Goal: Transaction & Acquisition: Subscribe to service/newsletter

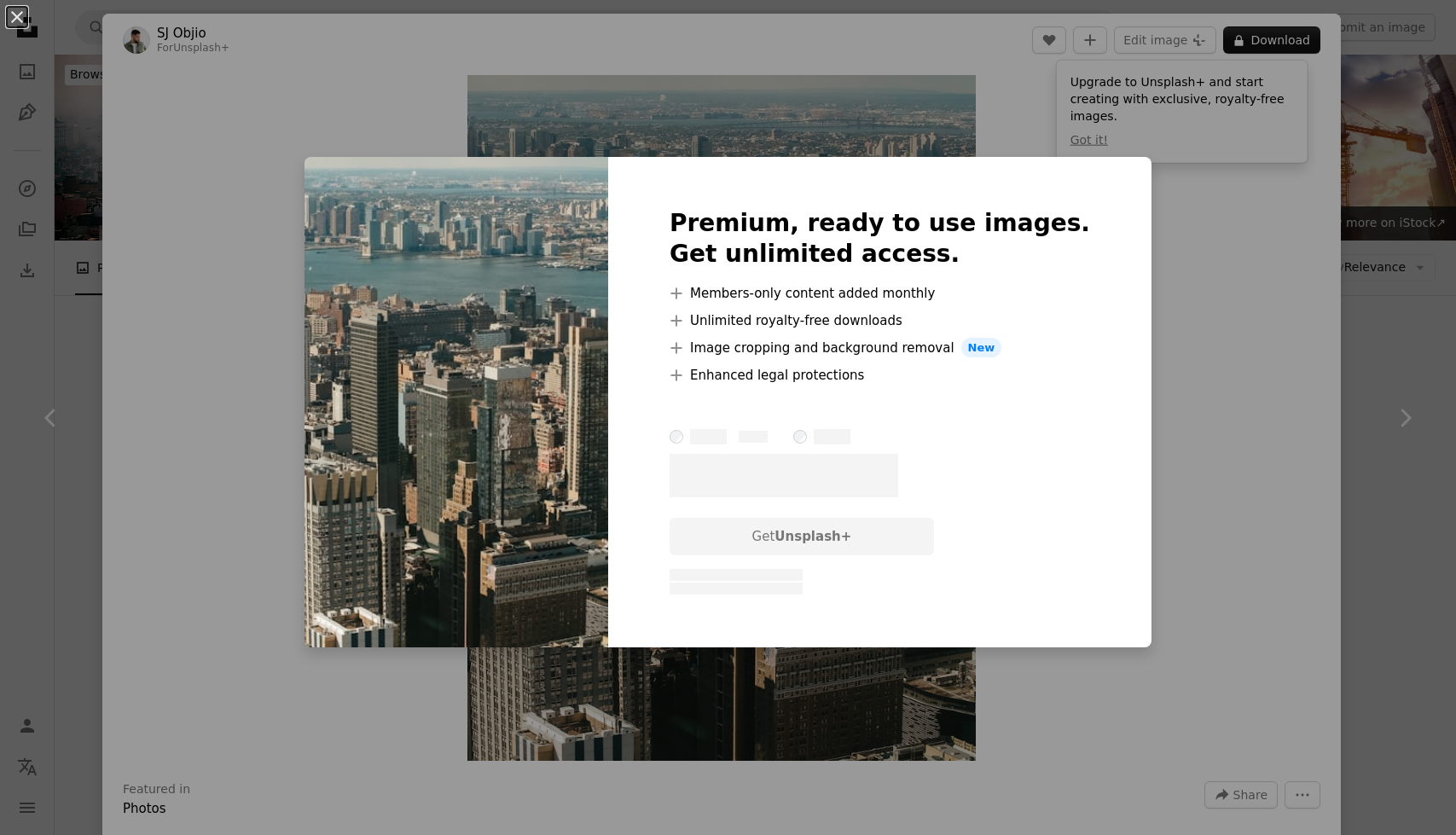
scroll to position [512, 0]
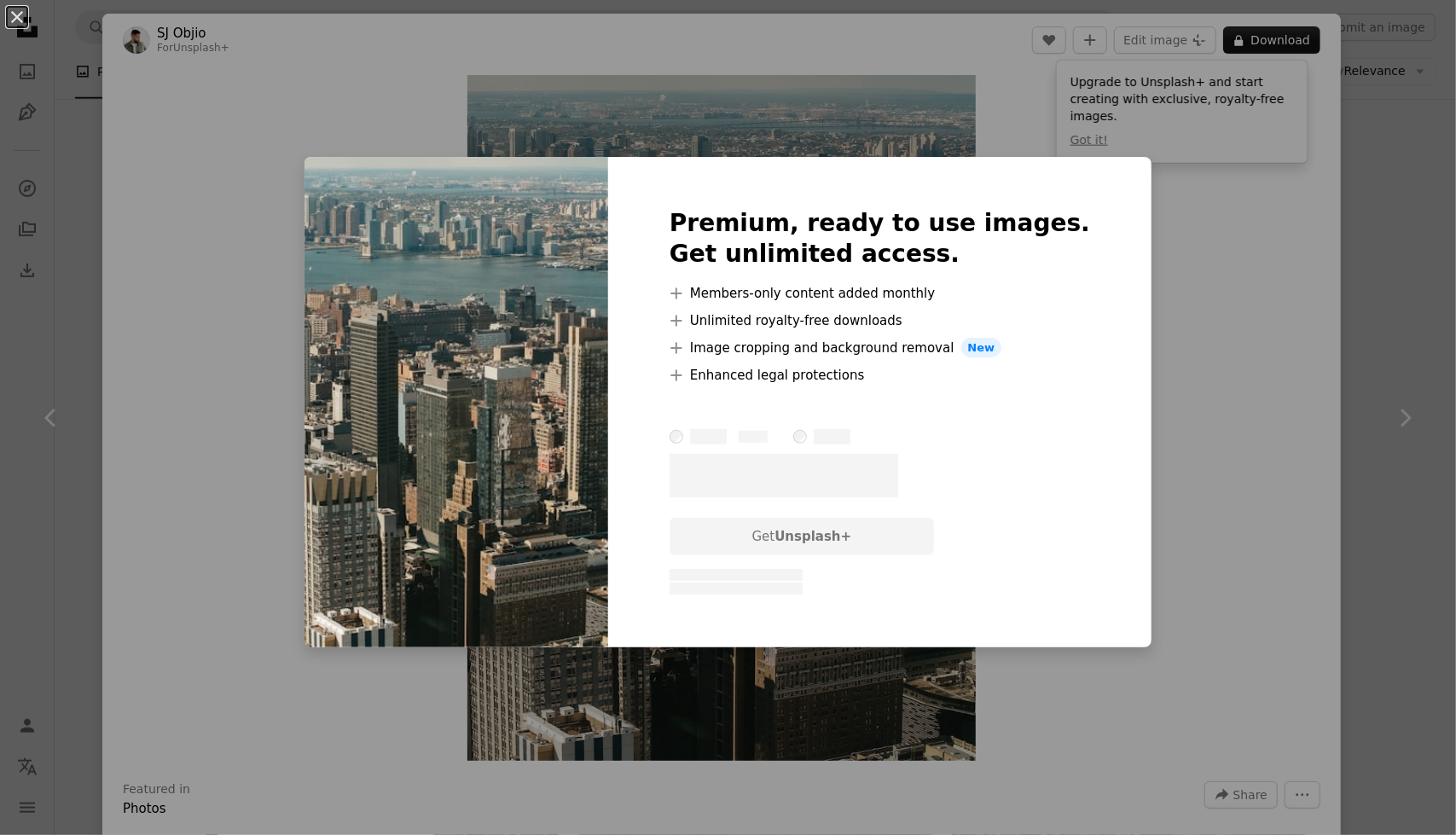
click at [215, 493] on div "An X shape Premium, ready to use images. Get unlimited access. A plus sign Memb…" at bounding box center [728, 417] width 1456 height 835
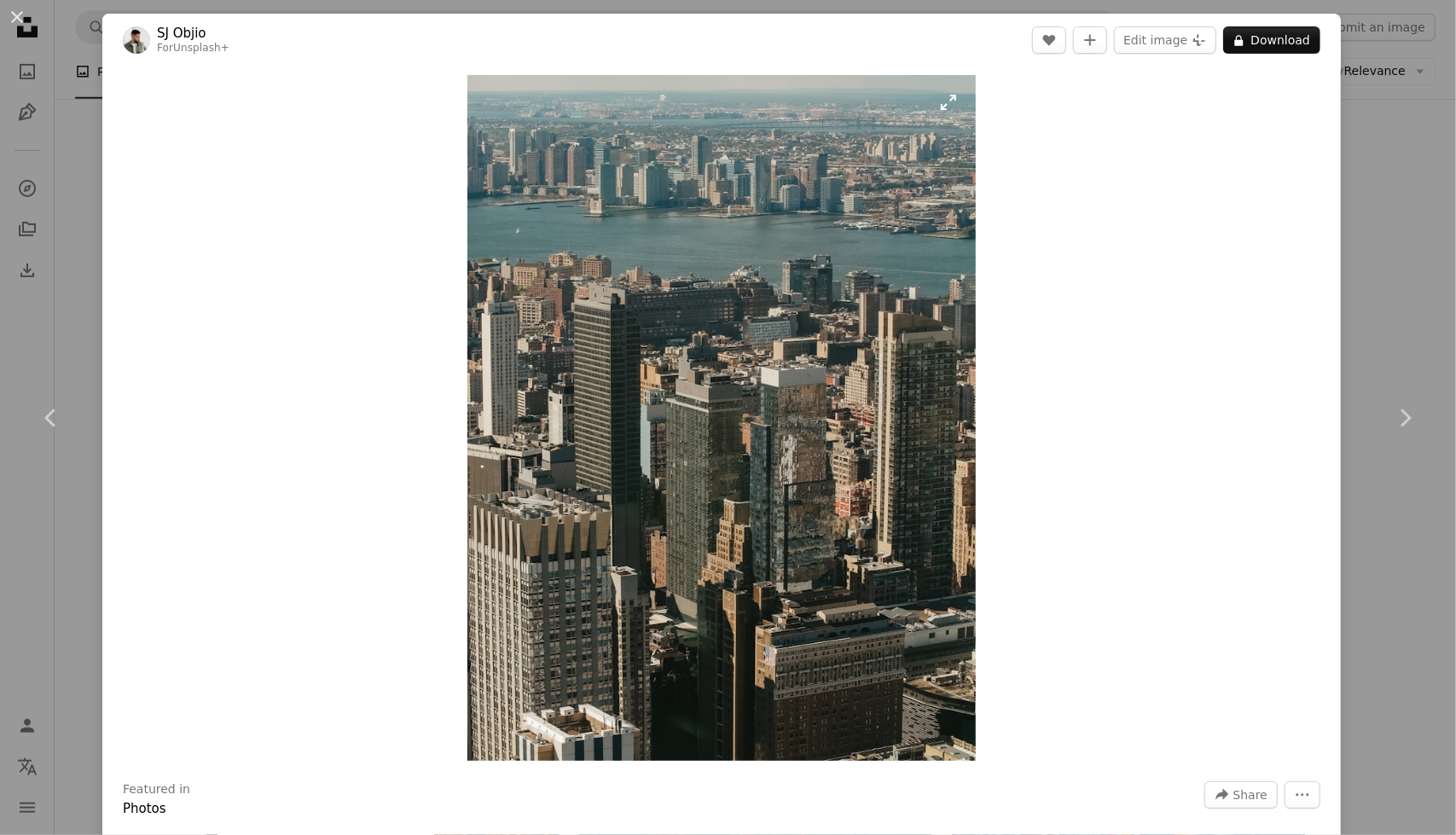
drag, startPoint x: 882, startPoint y: 171, endPoint x: 779, endPoint y: 434, distance: 282.4
click at [779, 434] on img "Zoom in on this image" at bounding box center [722, 417] width 509 height 686
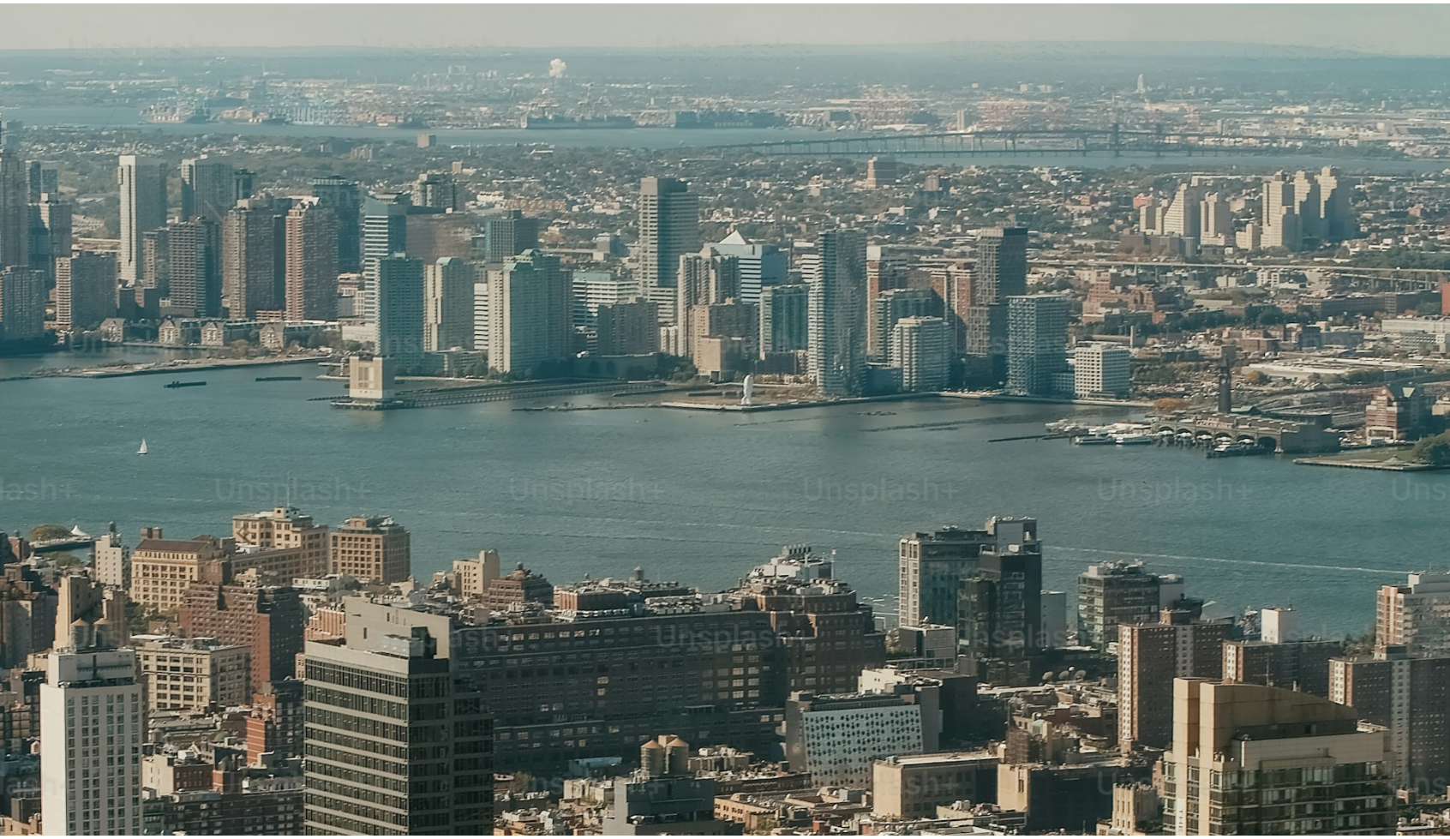
scroll to position [551, 0]
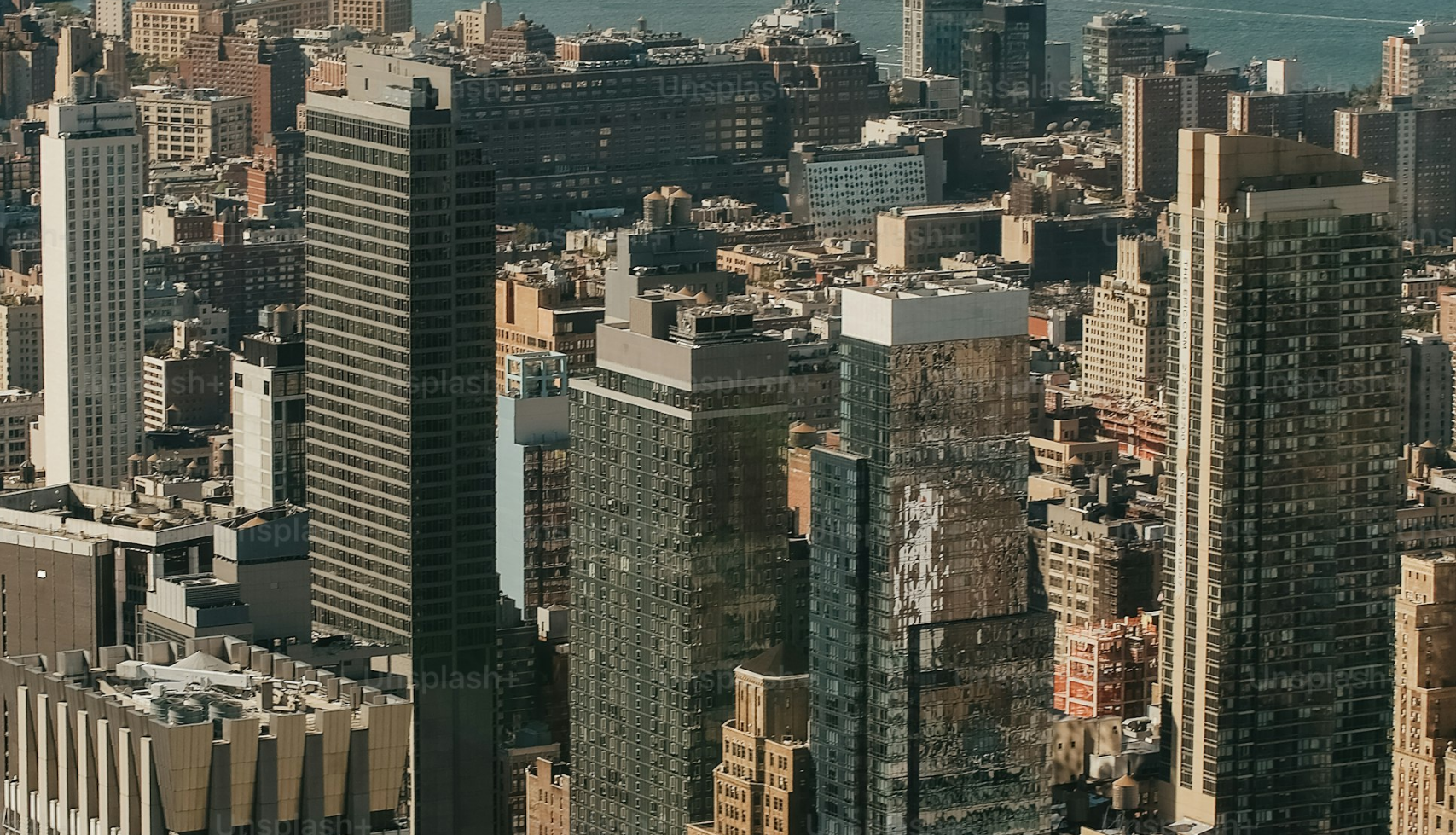
click at [1409, 30] on img "Zoom out on this image" at bounding box center [728, 435] width 1458 height 1969
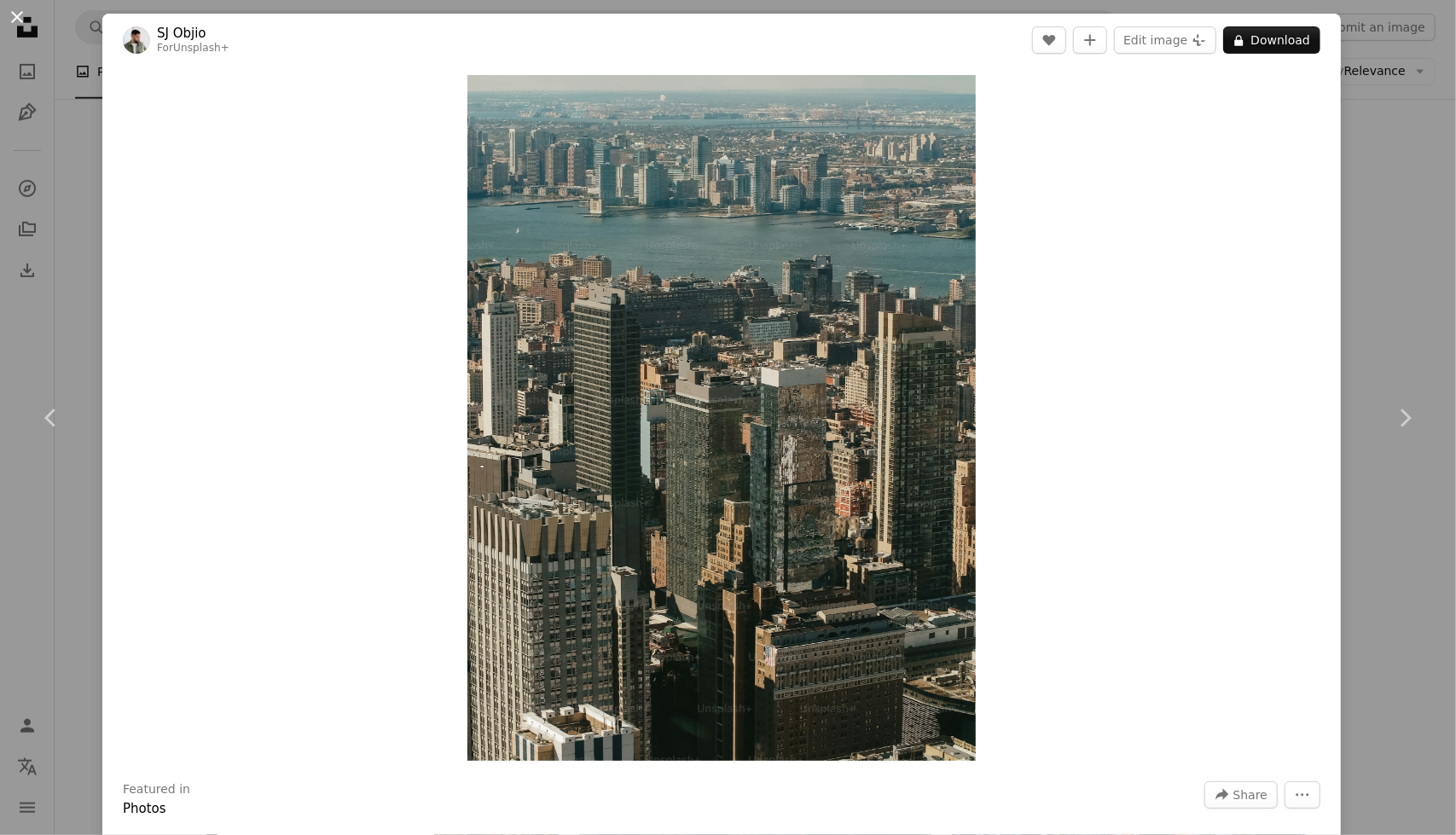
click at [13, 25] on button "An X shape" at bounding box center [17, 17] width 21 height 21
